Goal: Information Seeking & Learning: Learn about a topic

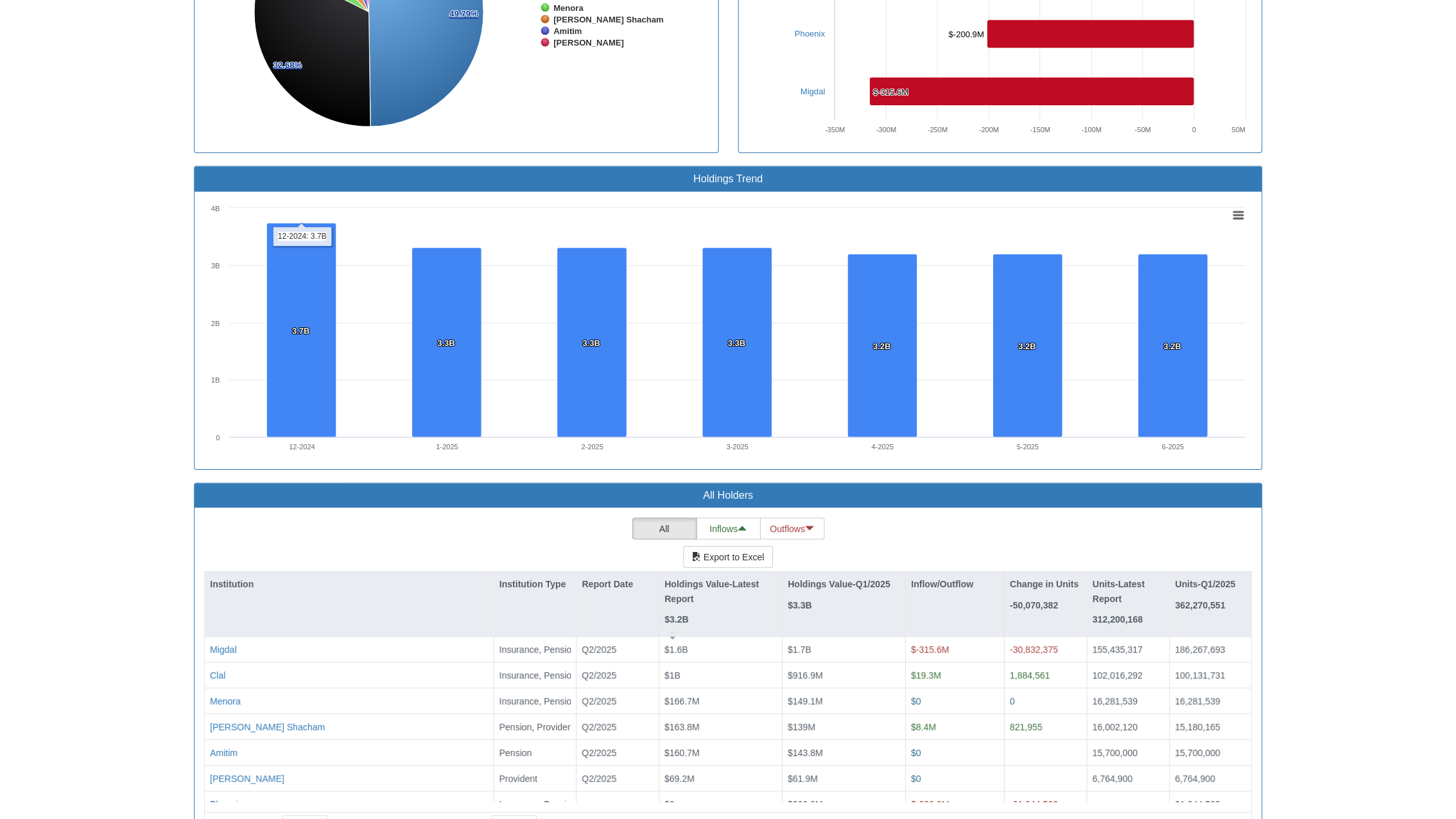
scroll to position [26, 1039]
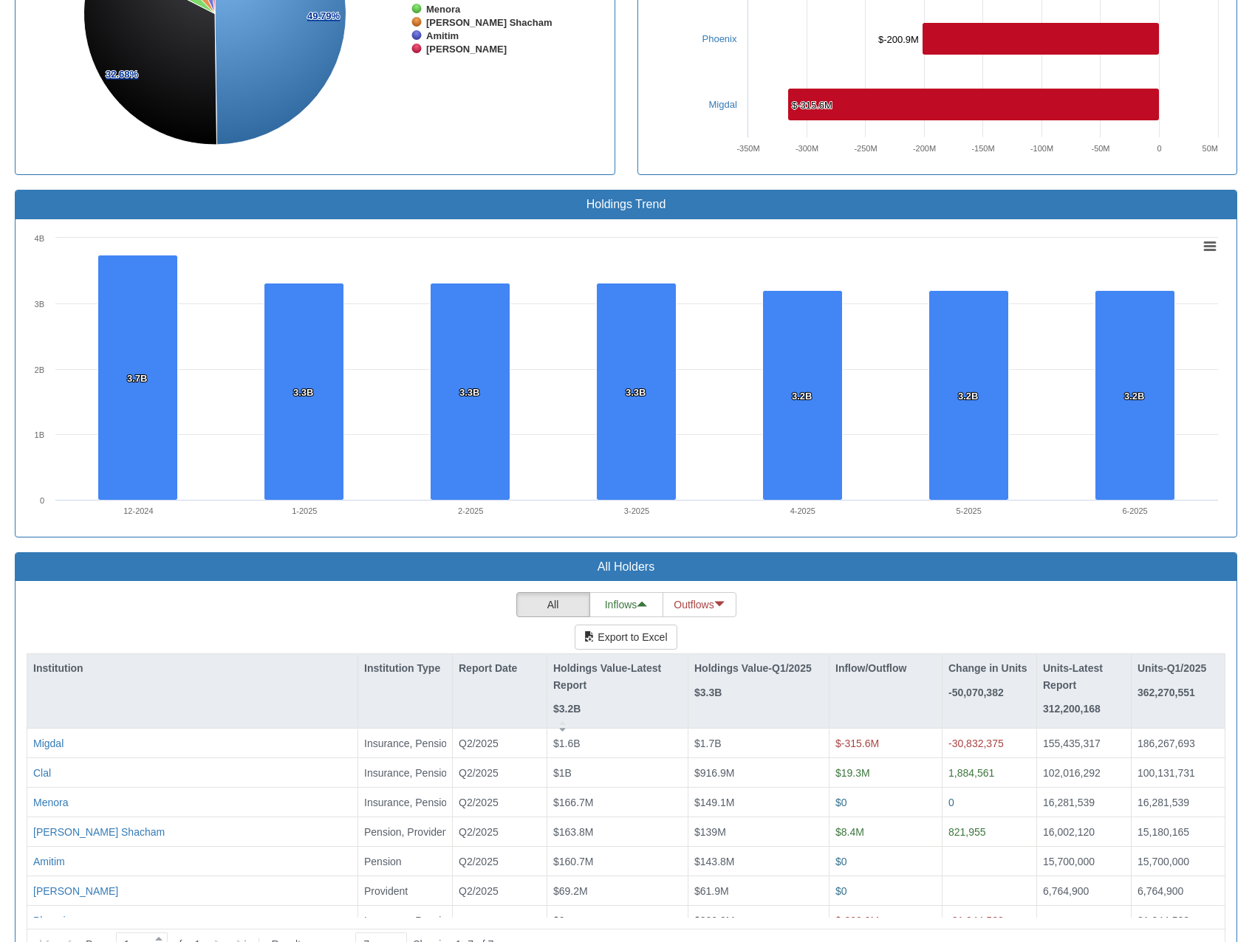
click at [800, 230] on rect at bounding box center [626, 377] width 1198 height 295
click at [168, 504] on div "Holdings Trend Created with Highcharts 8.2.2 Chart context menu 3.7B 3.7B 3.3B …" at bounding box center [626, 371] width 1244 height 363
click at [1249, 335] on div "Toggle navigation 🔒 Stocks & Bonds - Holdings in [GEOGRAPHIC_DATA] Stocks Bonds…" at bounding box center [626, 86] width 1252 height 1780
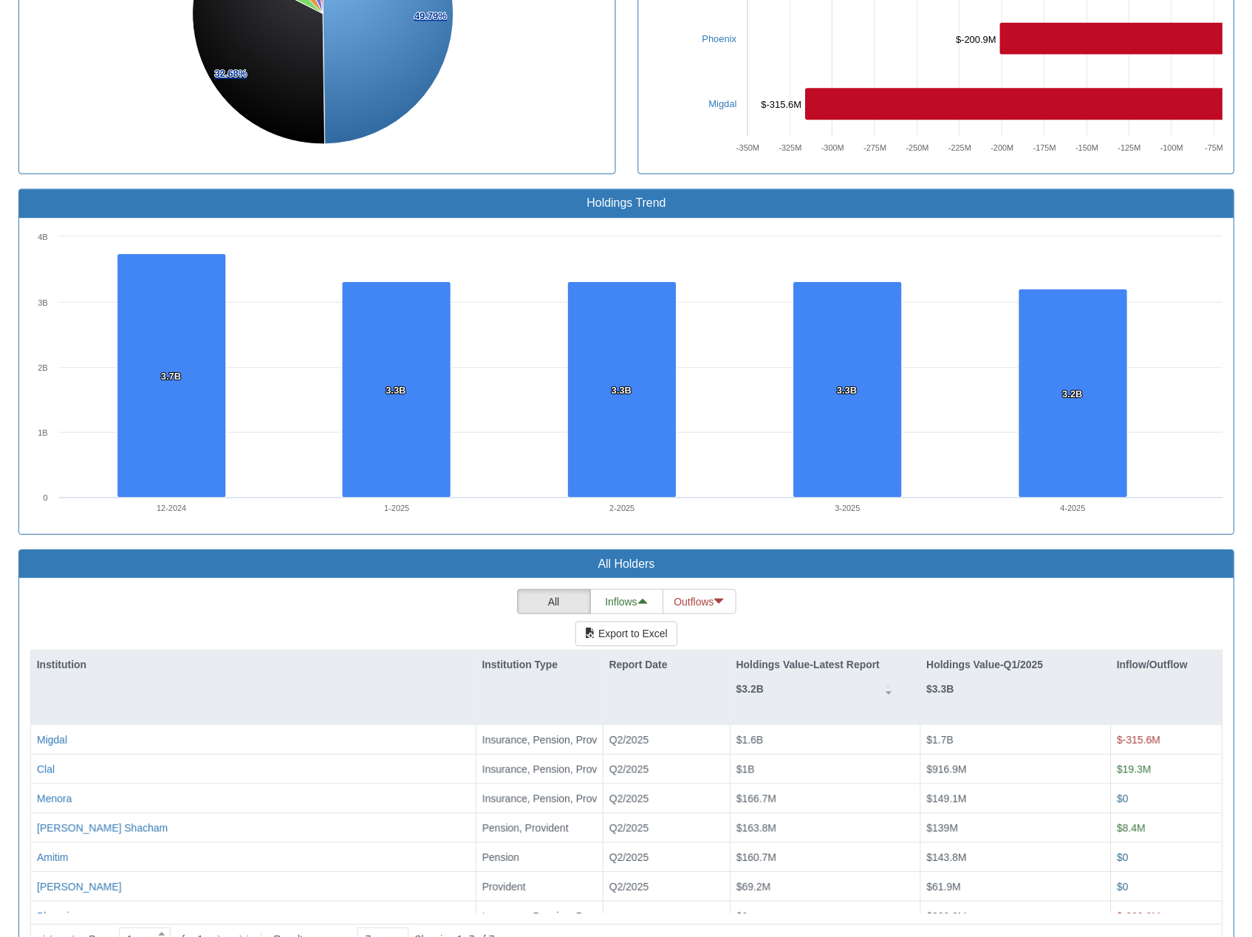
scroll to position [30, 1618]
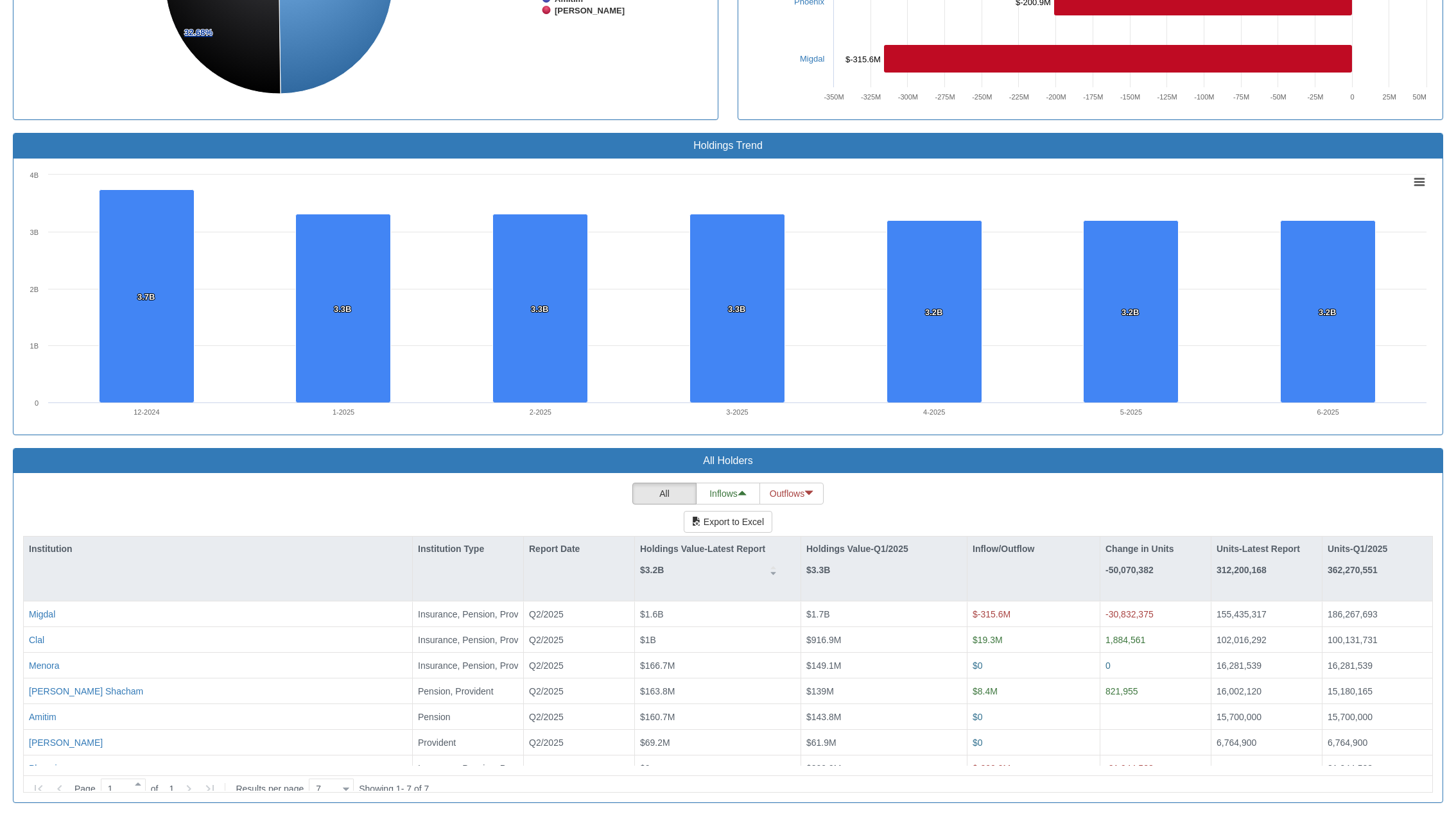
click at [1087, 204] on div "Holdings Trend Created with Highcharts 8.2.2 Chart context menu 3.7B 3.7B 3.3B …" at bounding box center [728, 290] width 1449 height 316
click at [705, 183] on rect at bounding box center [728, 296] width 1410 height 256
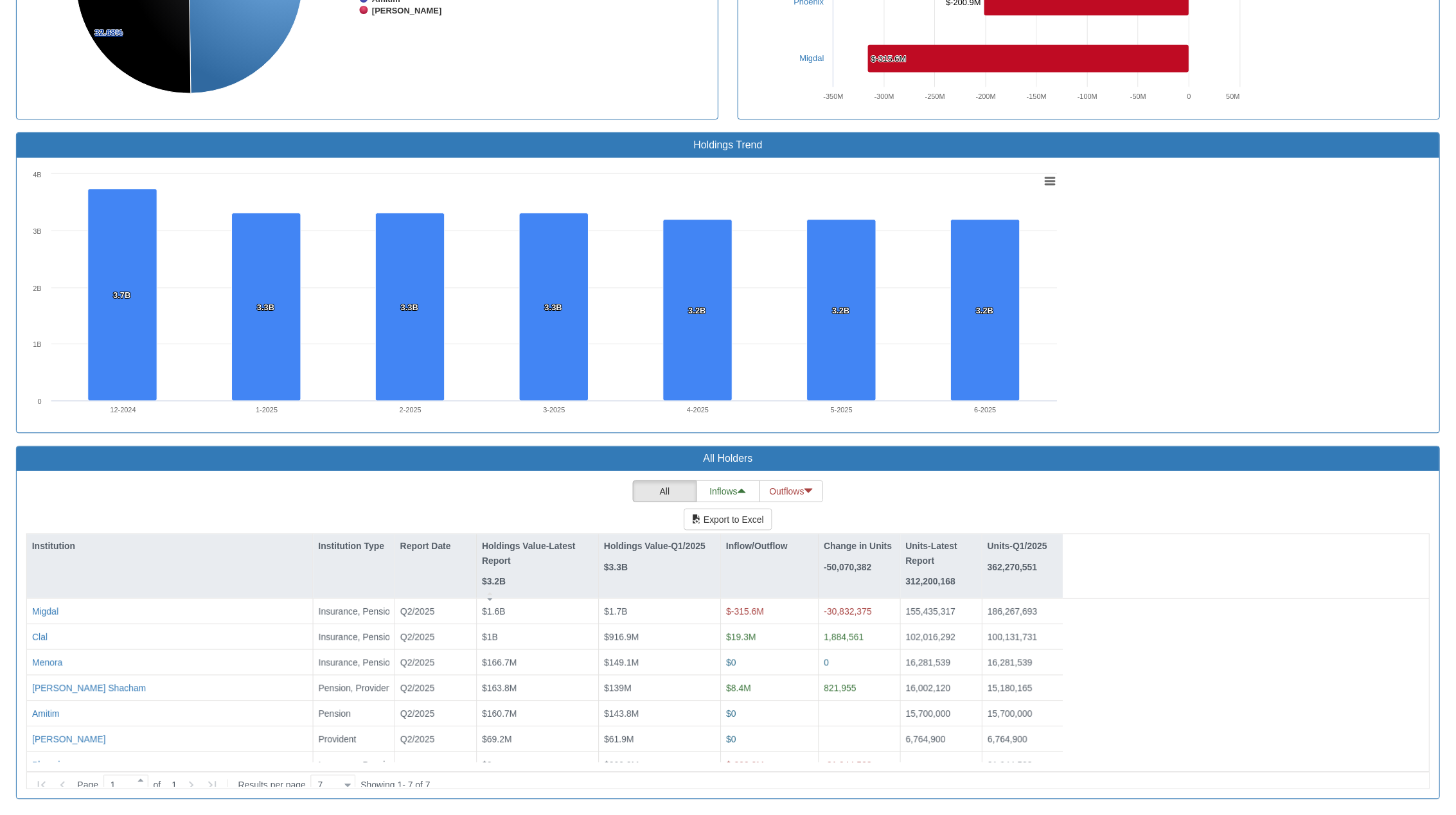
scroll to position [26, 1040]
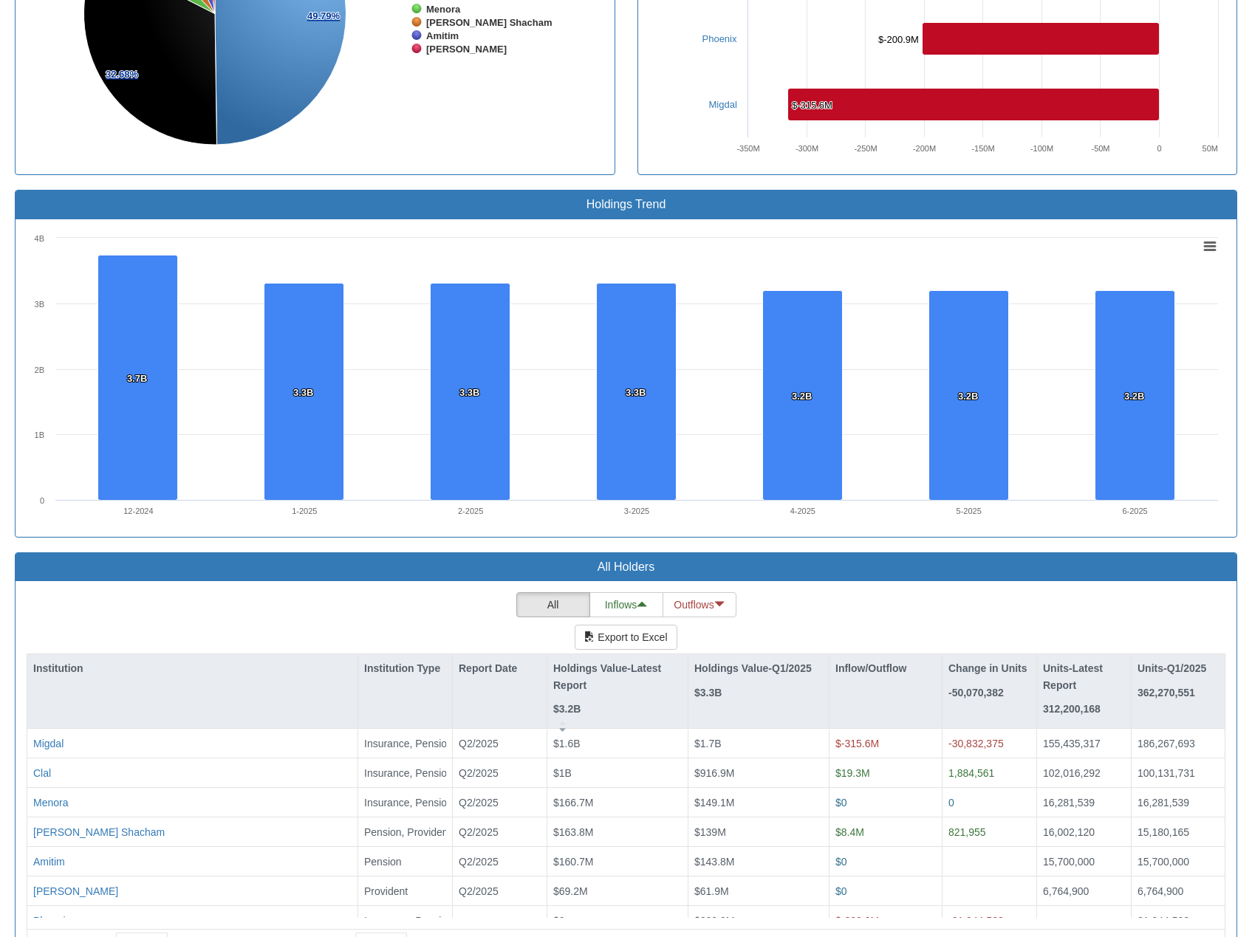
click at [0, 419] on html "Toggle navigation 🔒 Stocks & Bonds - Holdings in [GEOGRAPHIC_DATA] Stocks Bonds…" at bounding box center [626, 87] width 1252 height 1783
click at [15, 420] on div "Holdings Trend Created with Highcharts 8.2.2 Chart context menu 3.7B 3.7B 3.3B …" at bounding box center [626, 364] width 1222 height 348
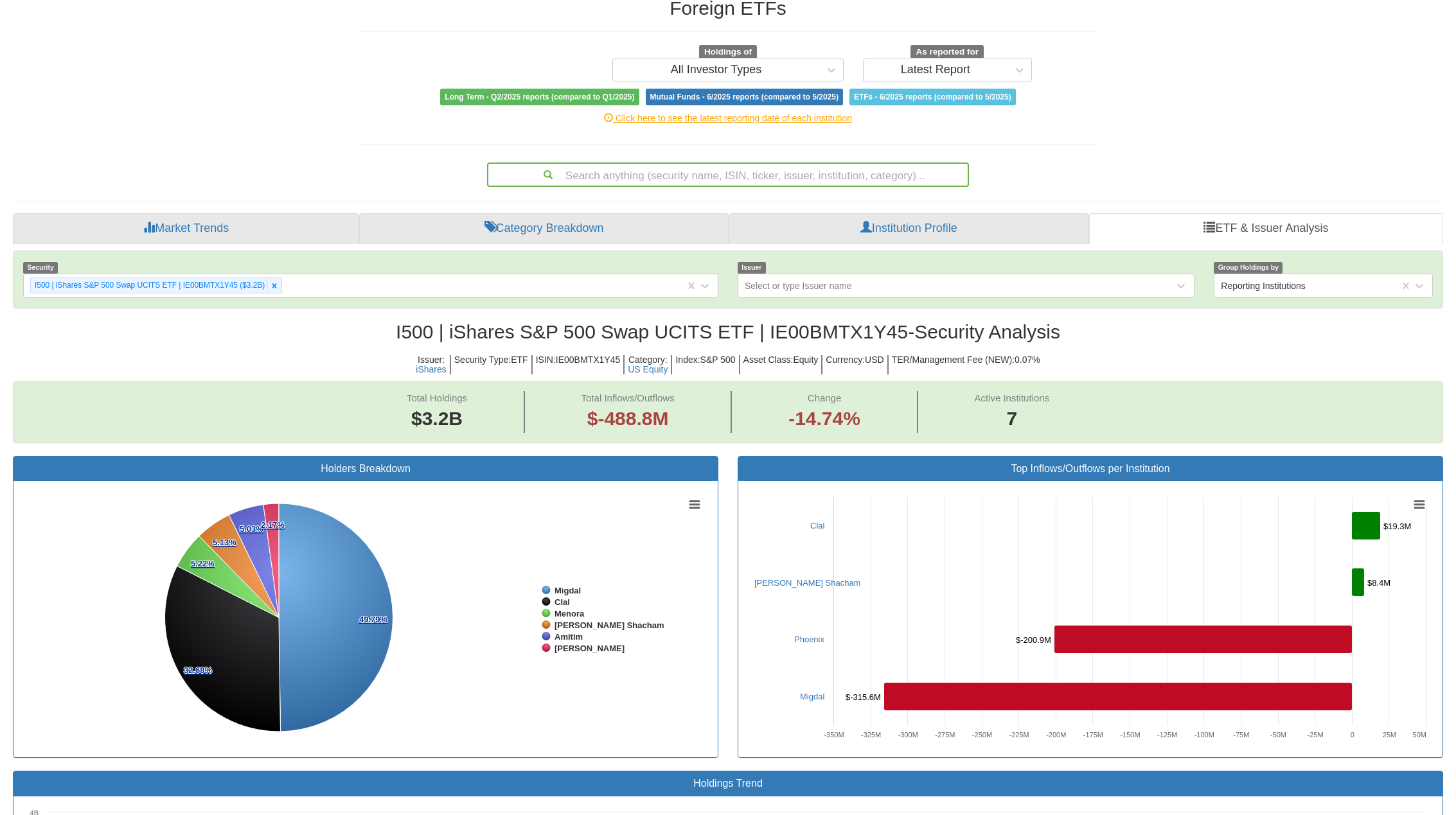
scroll to position [0, 0]
